Goal: Use online tool/utility: Utilize a website feature to perform a specific function

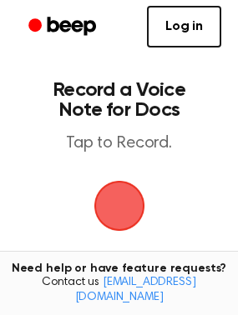
click at [116, 217] on span "button" at bounding box center [119, 206] width 67 height 67
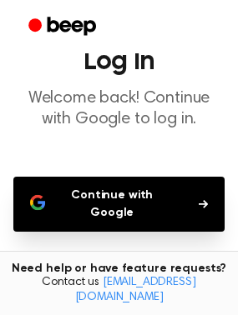
scroll to position [83, 0]
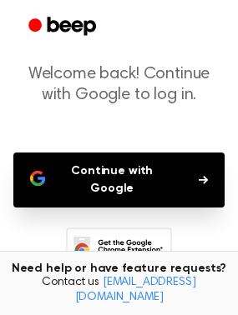
click at [117, 183] on button "Continue with Google" at bounding box center [118, 180] width 211 height 55
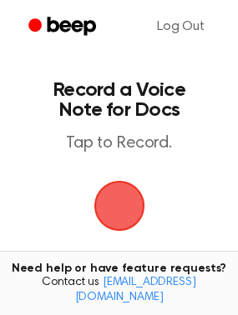
click at [115, 211] on span "button" at bounding box center [119, 206] width 54 height 54
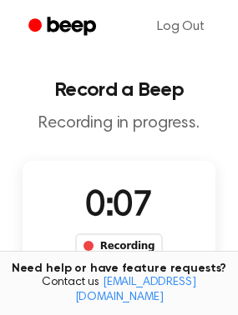
click at [127, 248] on div "Recording" at bounding box center [119, 246] width 88 height 25
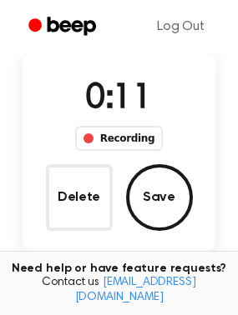
scroll to position [83, 0]
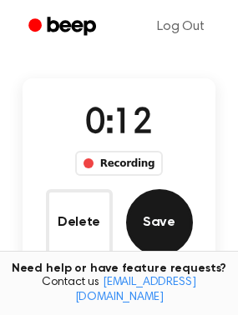
click at [151, 229] on button "Save" at bounding box center [159, 222] width 67 height 67
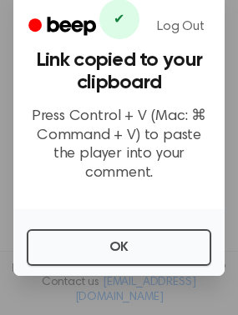
scroll to position [58, 0]
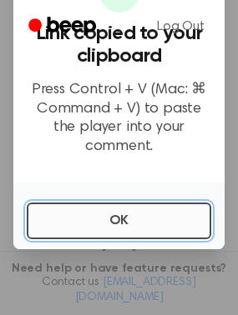
click at [149, 234] on button "OK" at bounding box center [119, 221] width 184 height 37
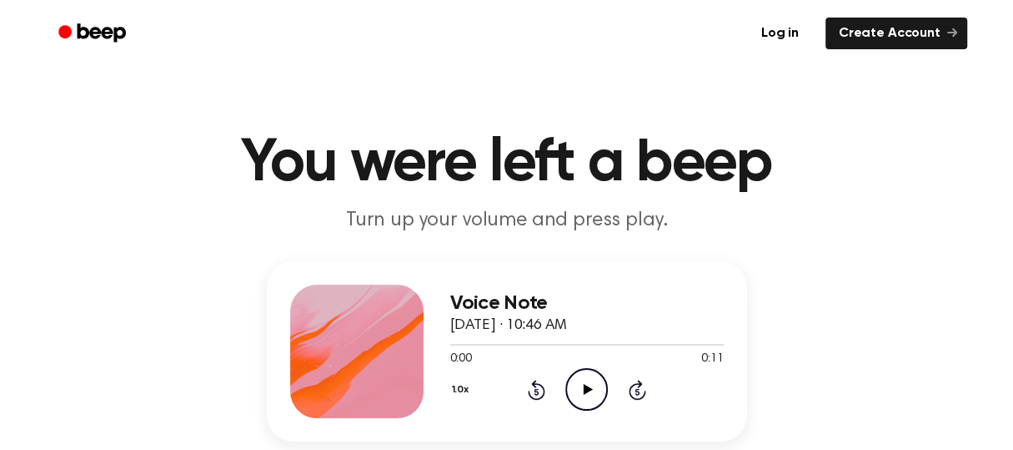
click at [593, 390] on icon "Play Audio" at bounding box center [586, 389] width 43 height 43
